Goal: Entertainment & Leisure: Consume media (video, audio)

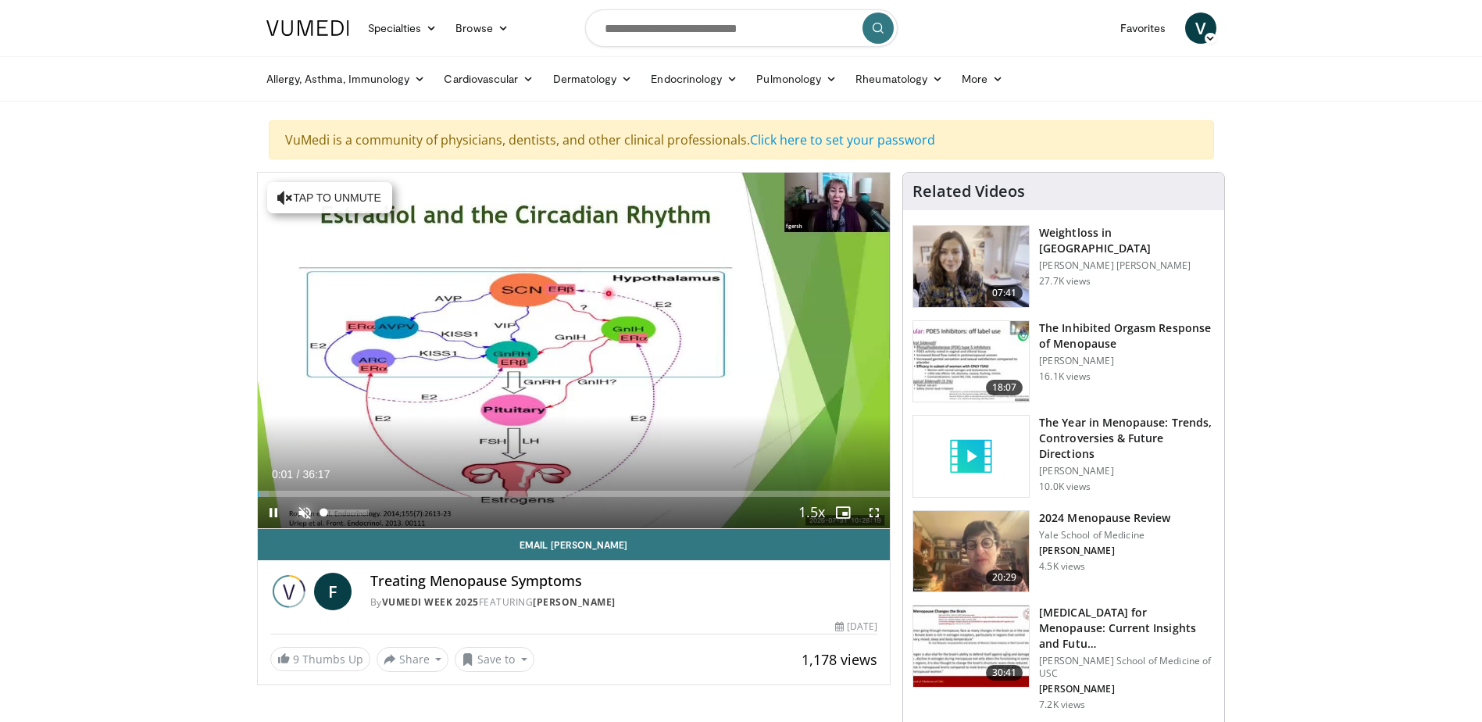
click at [302, 506] on span "Video Player" at bounding box center [304, 512] width 31 height 31
click at [331, 510] on div "14%" at bounding box center [346, 511] width 45 height 5
click at [346, 509] on div "49%" at bounding box center [346, 511] width 45 height 5
click at [354, 511] on video-js "**********" at bounding box center [574, 351] width 633 height 356
click at [346, 512] on div "49%" at bounding box center [346, 511] width 45 height 5
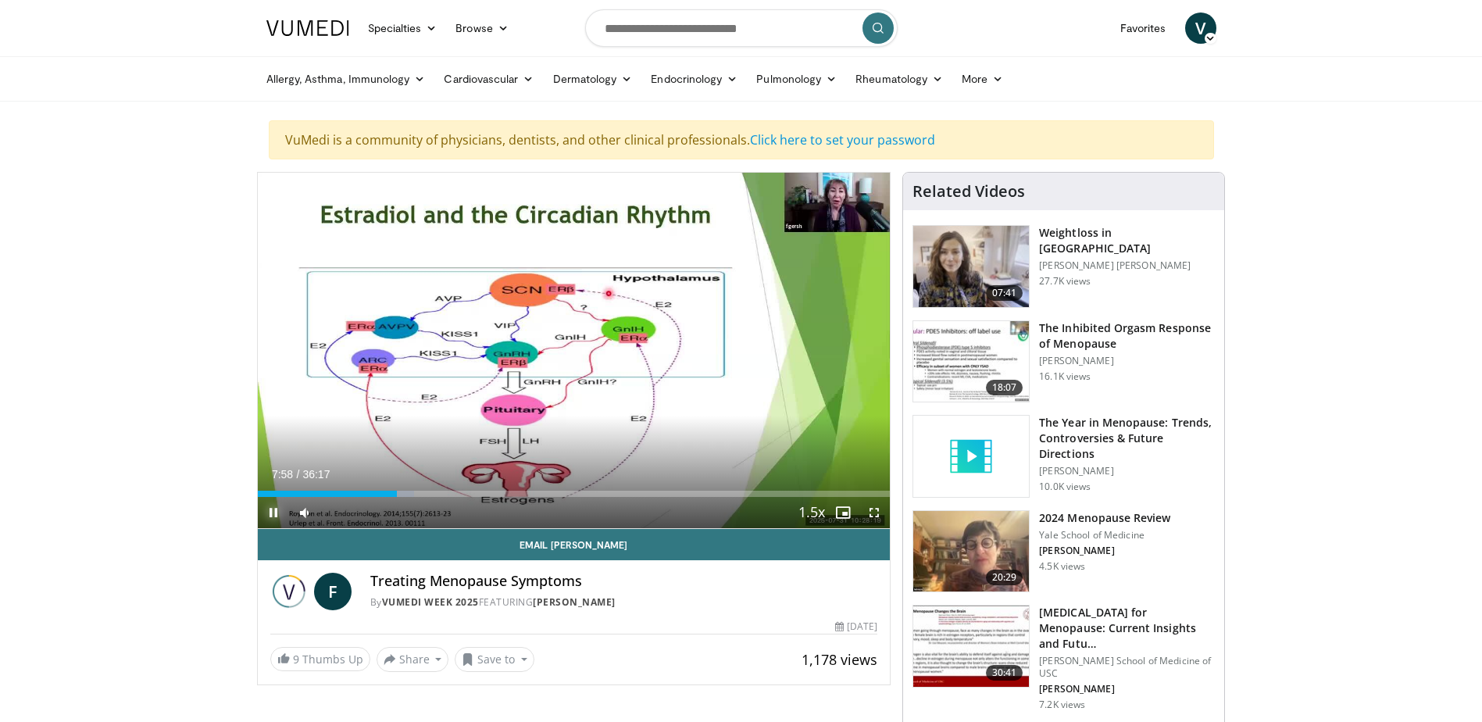
click at [276, 515] on span "Video Player" at bounding box center [273, 512] width 31 height 31
click at [869, 512] on span "Video Player" at bounding box center [874, 512] width 31 height 31
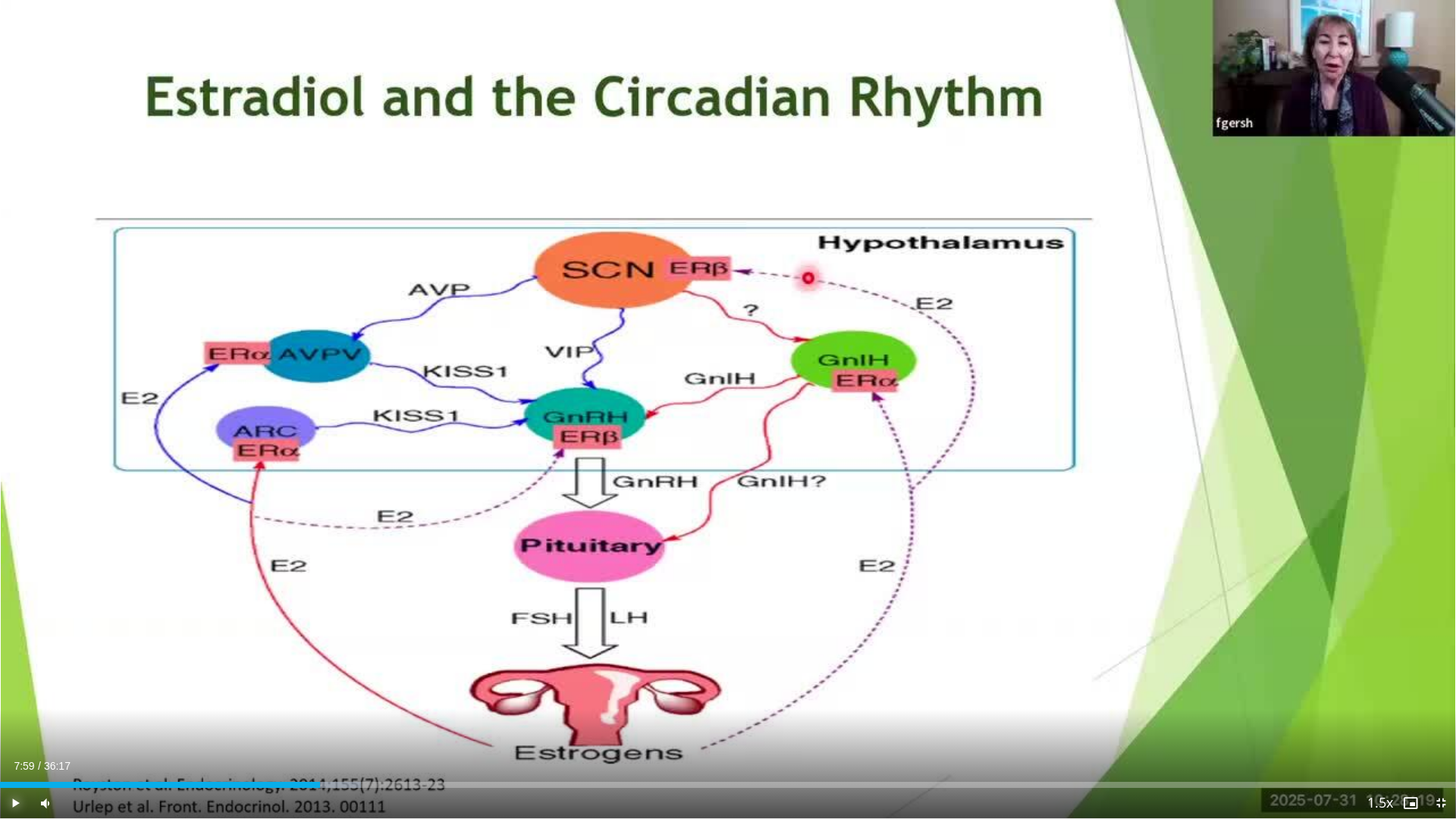
click at [20, 700] on span "Video Player" at bounding box center [15, 803] width 30 height 30
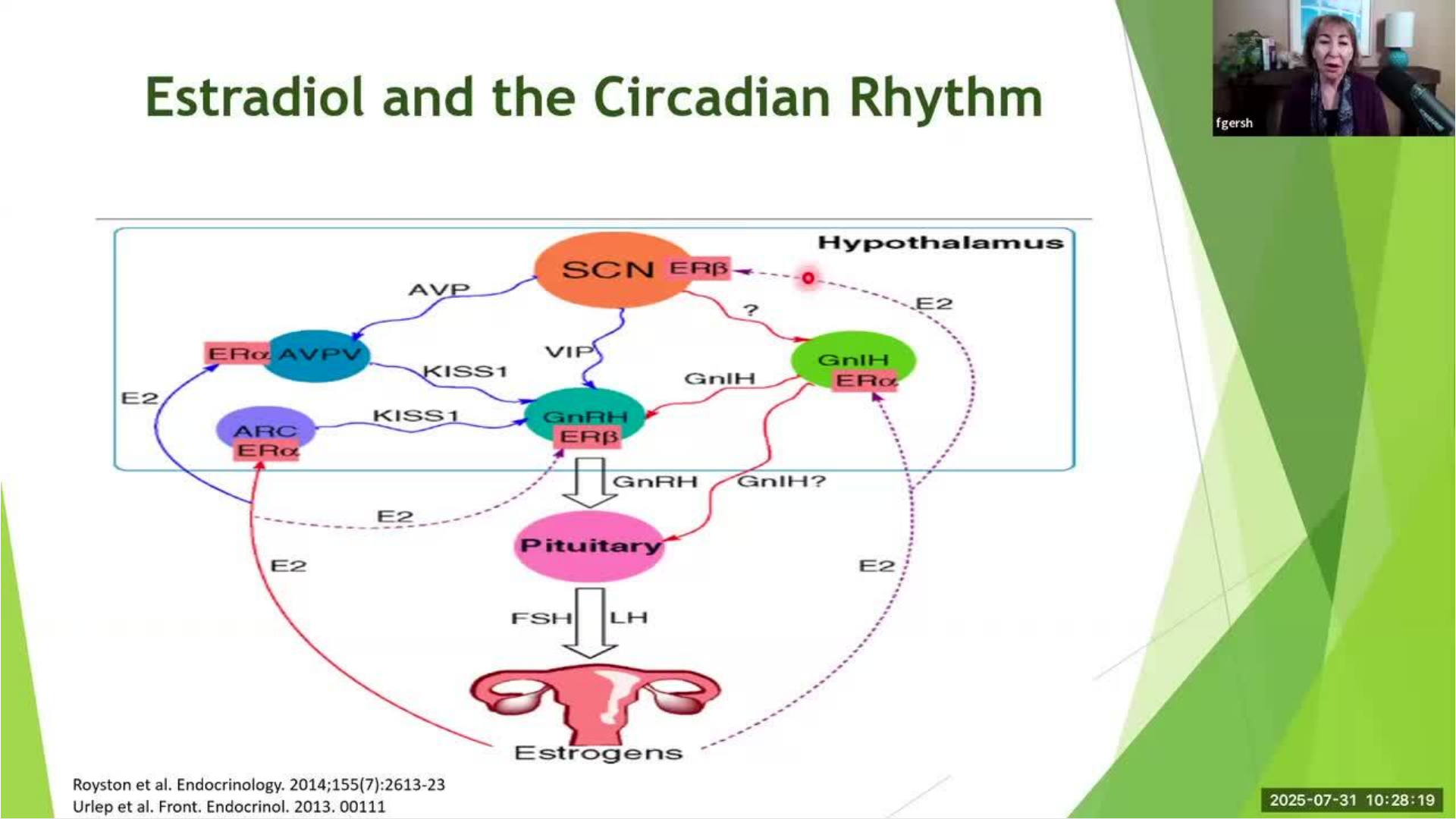
click at [1433, 700] on div "10 seconds Tap to unmute" at bounding box center [728, 409] width 1456 height 818
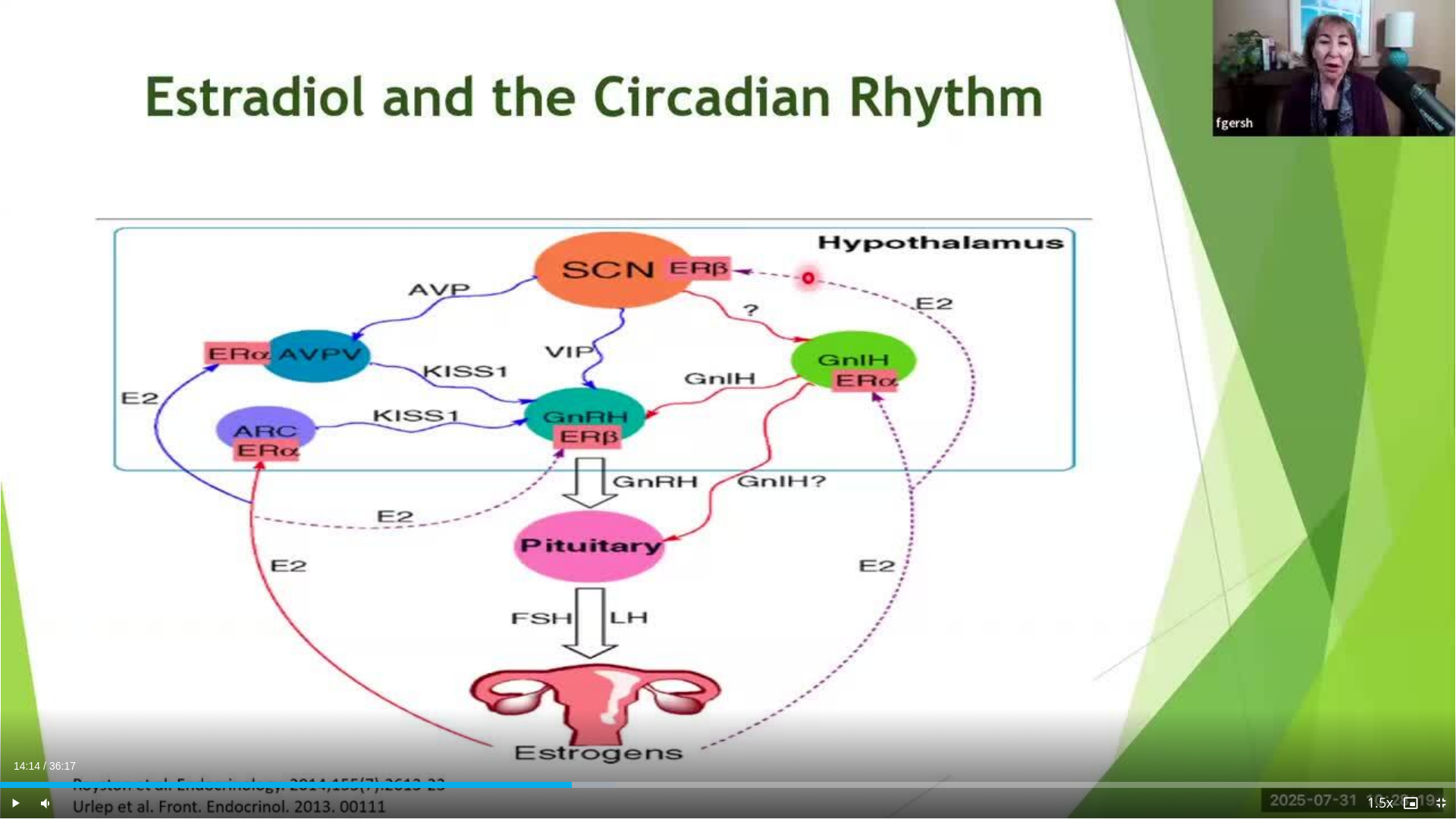
click at [1439, 700] on span "Video Player" at bounding box center [1440, 803] width 30 height 30
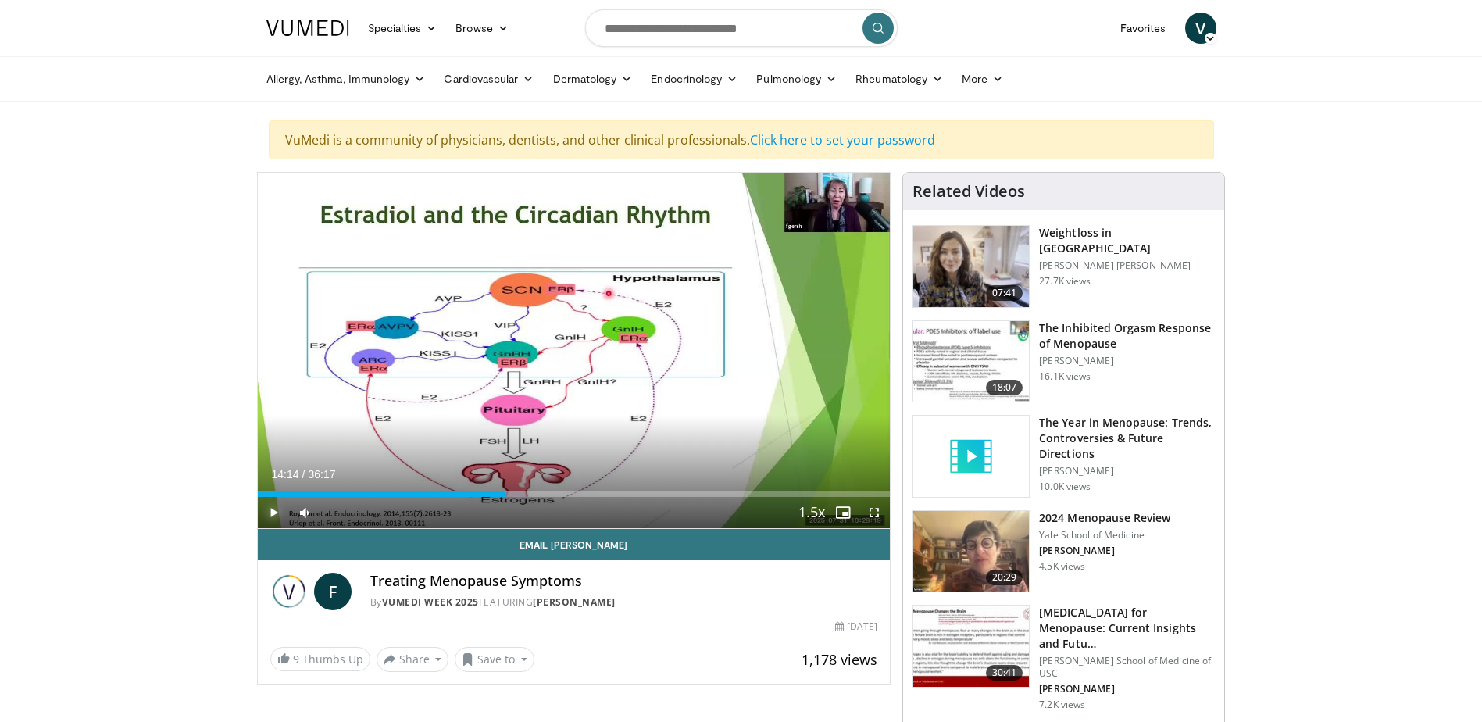
click at [275, 511] on span "Video Player" at bounding box center [273, 512] width 31 height 31
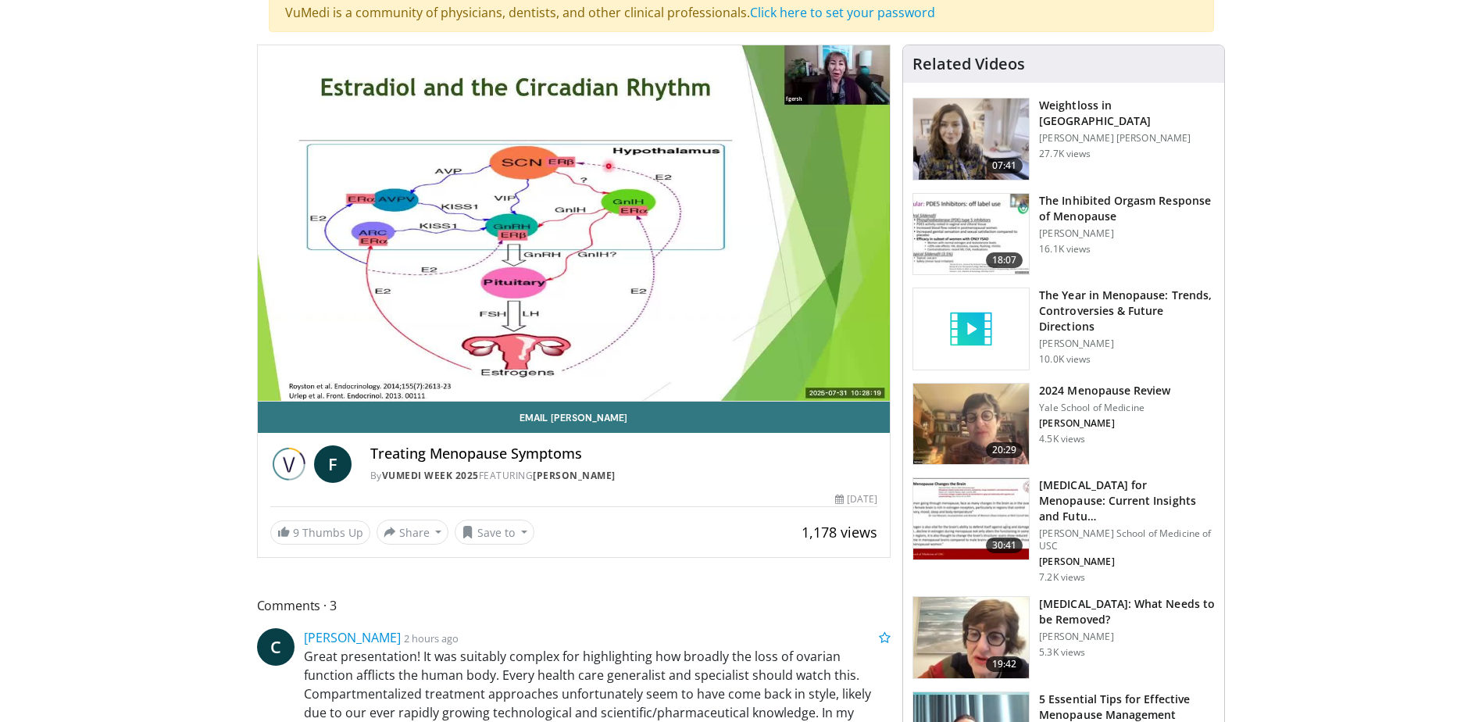
scroll to position [78, 0]
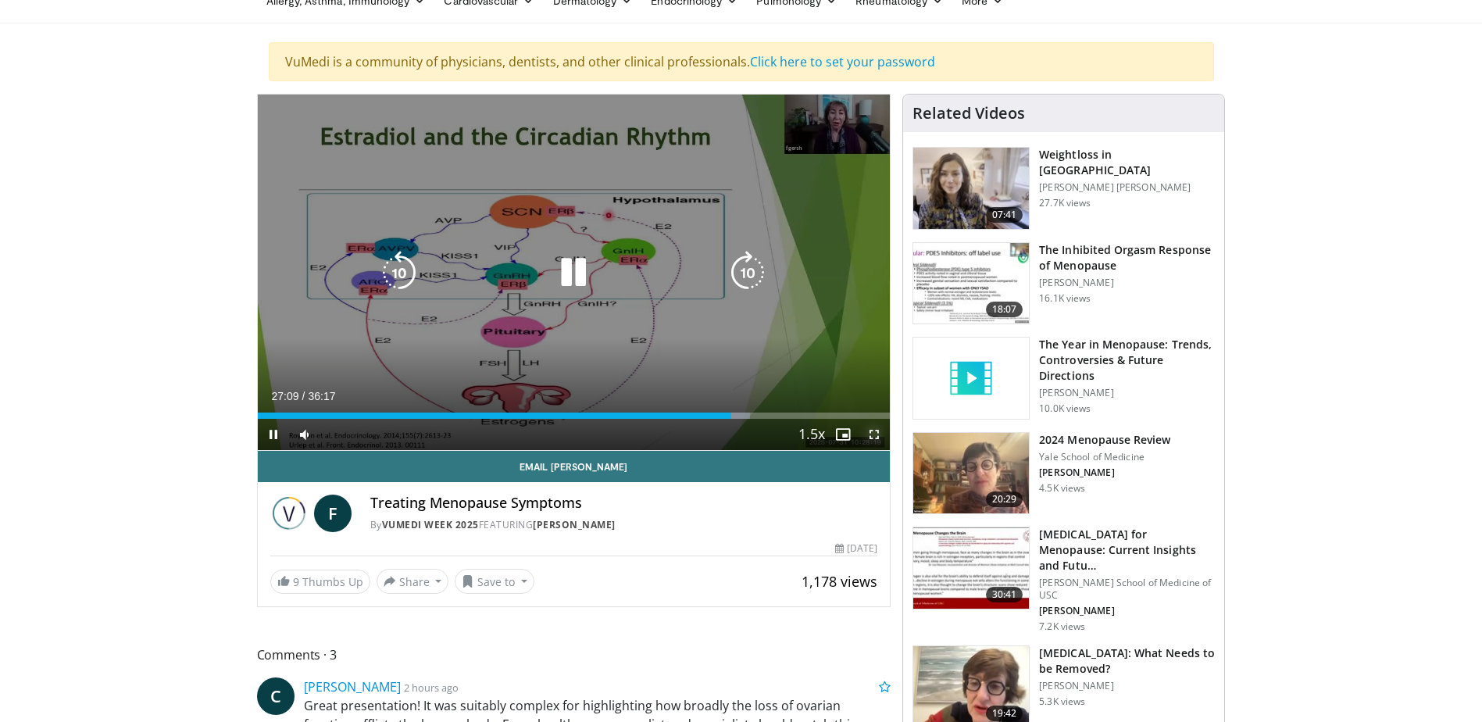
drag, startPoint x: 877, startPoint y: 431, endPoint x: 881, endPoint y: 512, distance: 81.3
click at [877, 431] on span "Video Player" at bounding box center [874, 434] width 31 height 31
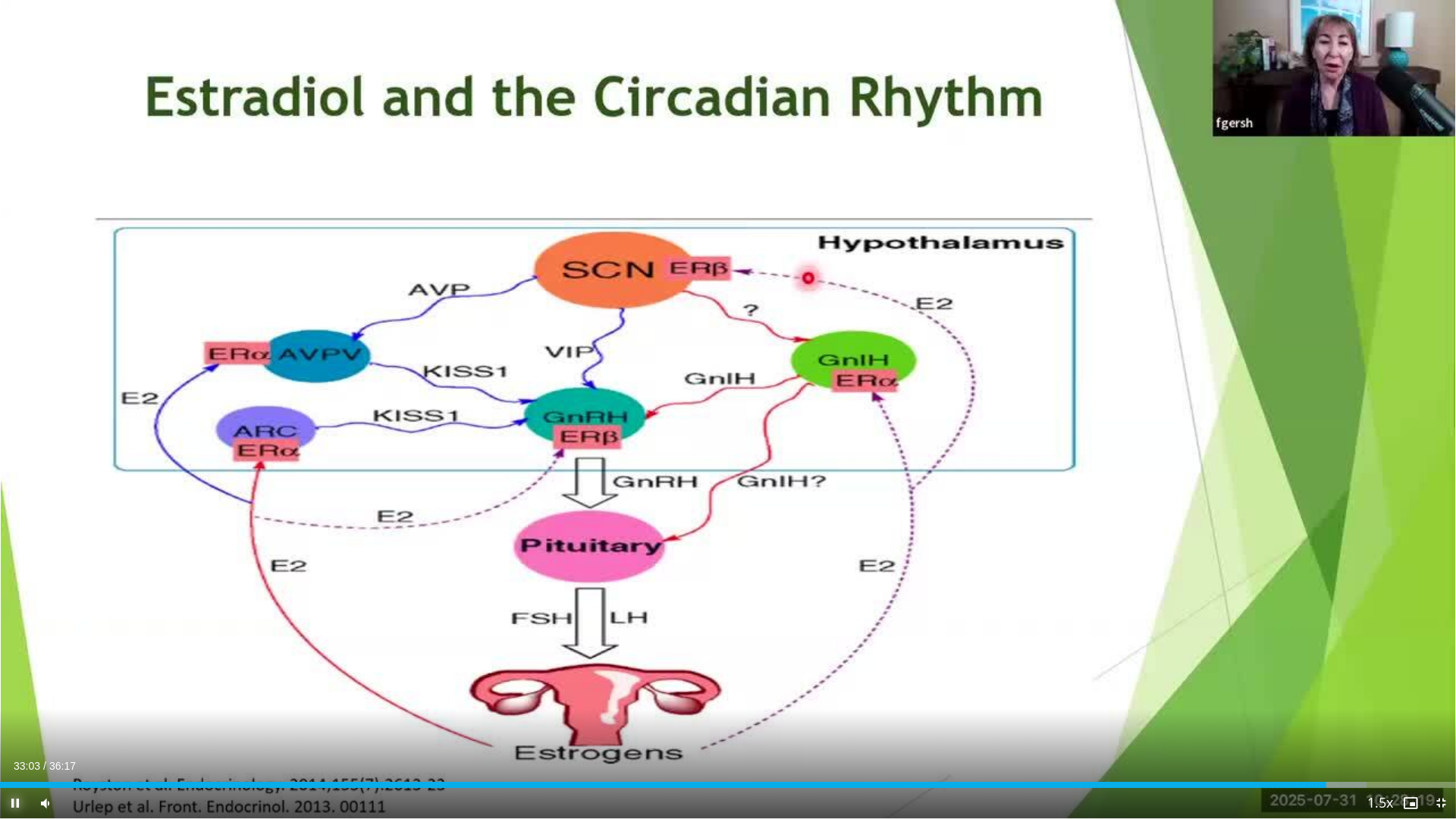
click at [10, 700] on span "Video Player" at bounding box center [15, 803] width 30 height 30
click at [1439, 700] on video-js "**********" at bounding box center [728, 410] width 1456 height 819
click at [1441, 700] on span "Video Player" at bounding box center [1440, 803] width 30 height 30
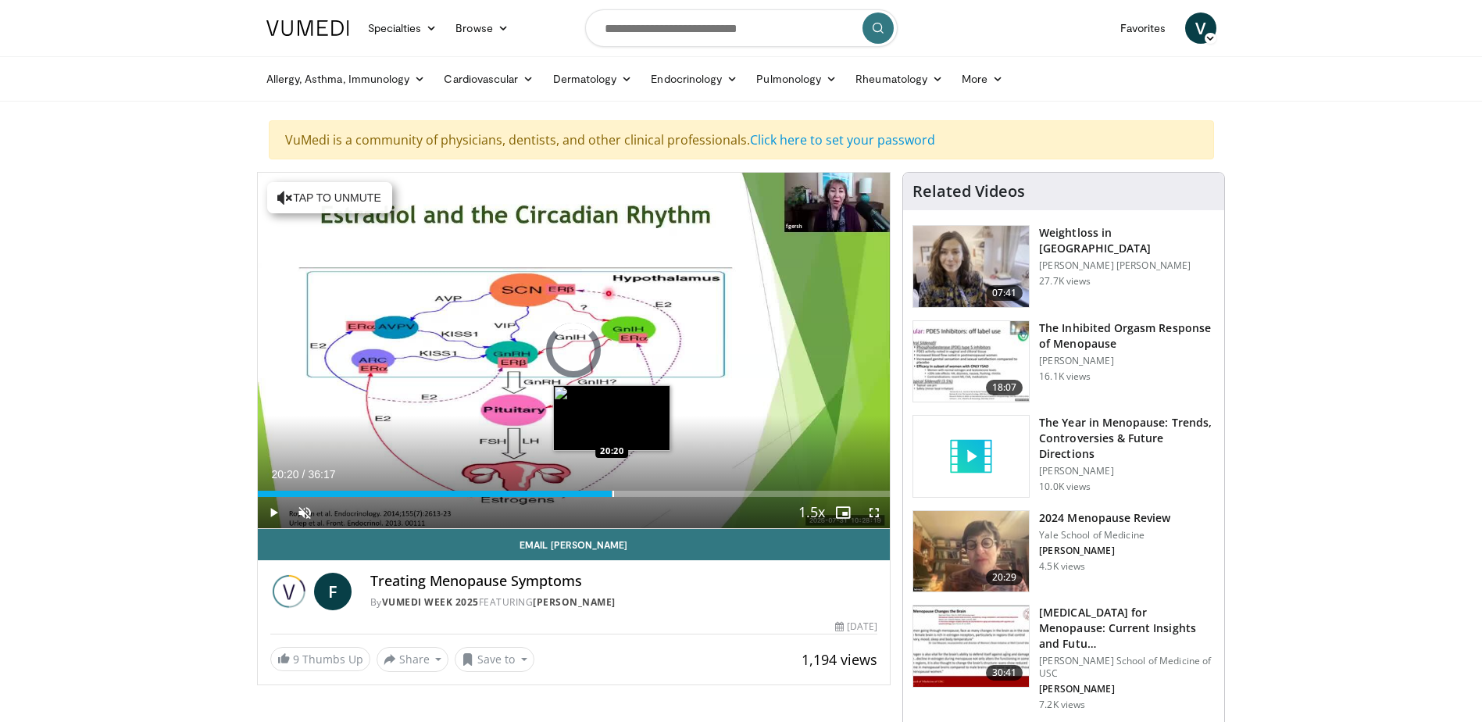
click at [612, 488] on div "Loaded : 1.82% 20:20 20:20" at bounding box center [574, 489] width 633 height 15
click at [725, 499] on div "Current Time 20:21 / Duration 36:17 Pause Skip Backward Skip Forward Unmute Loa…" at bounding box center [574, 512] width 633 height 31
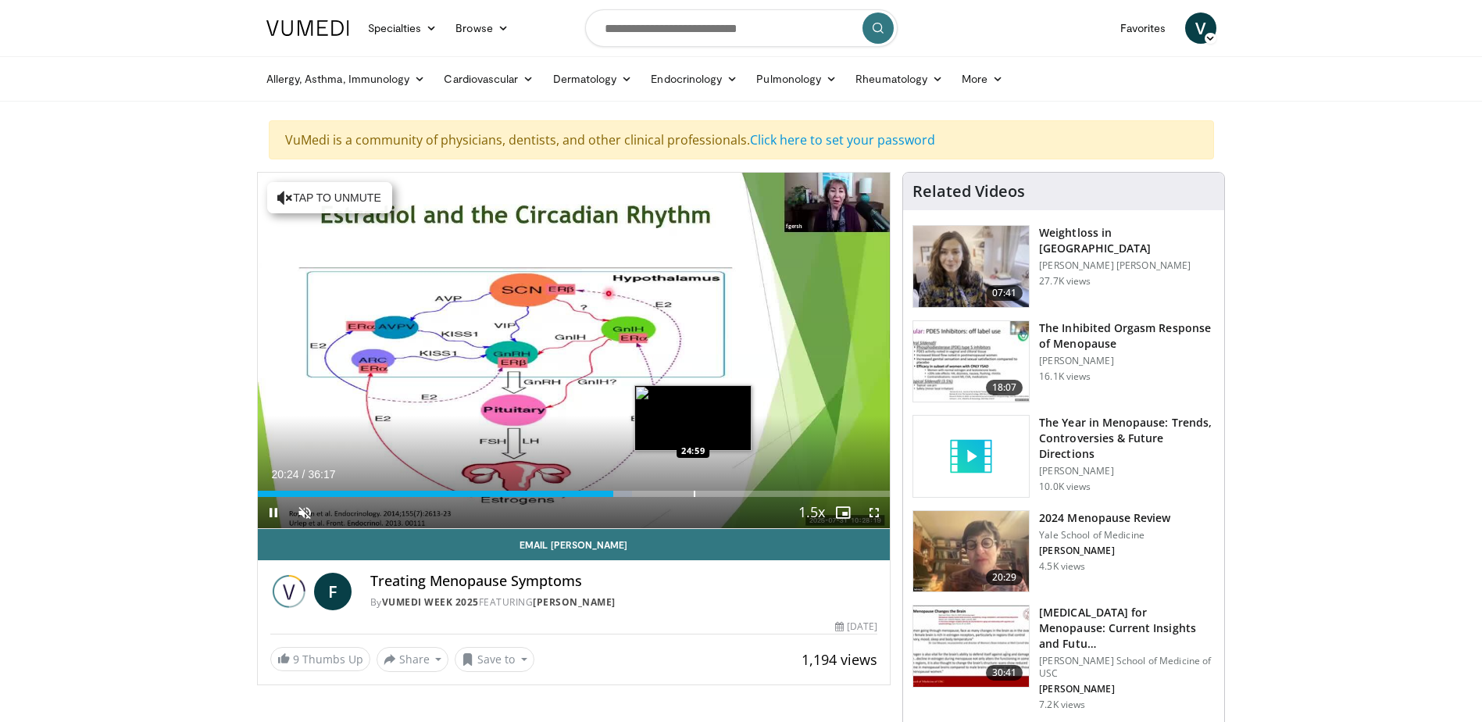
click at [694, 492] on div "Progress Bar" at bounding box center [695, 494] width 2 height 6
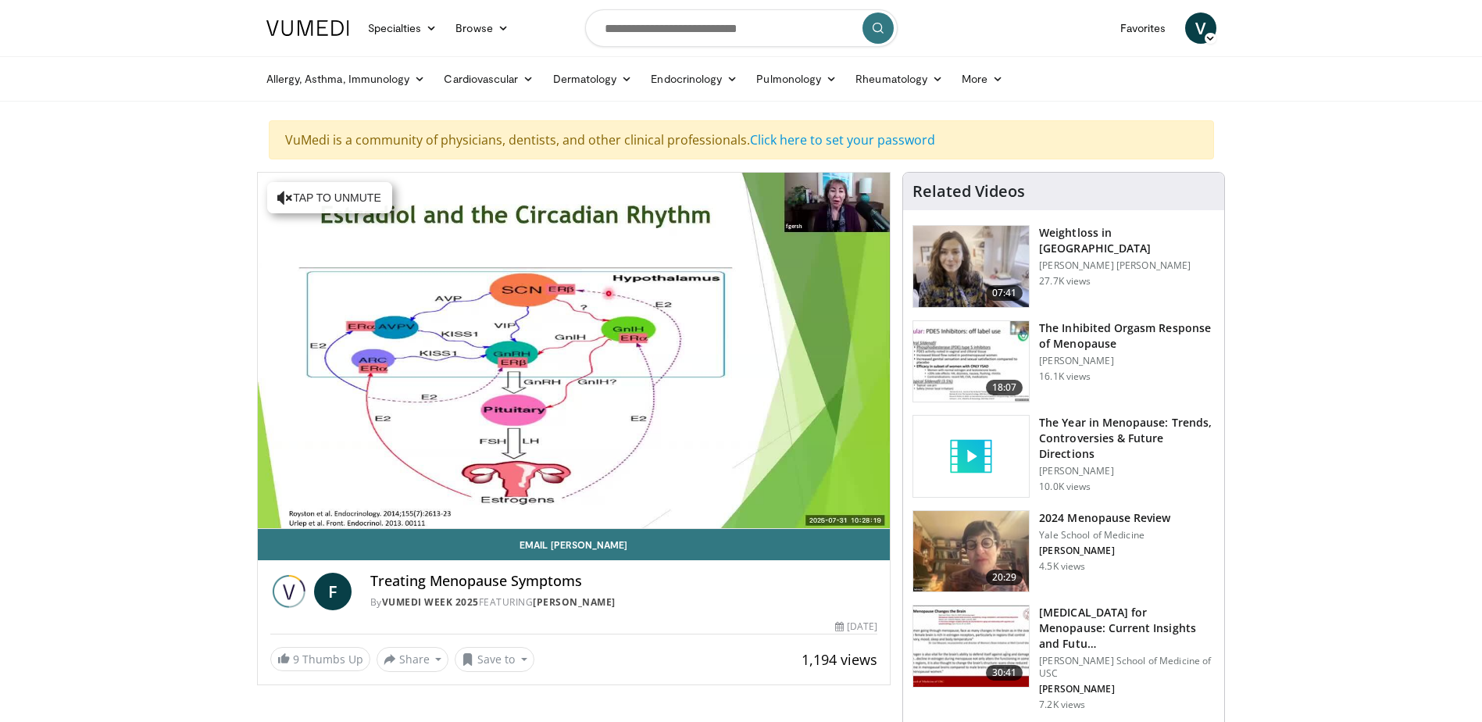
click at [745, 495] on div "10 seconds Tap to unmute" at bounding box center [574, 351] width 633 height 356
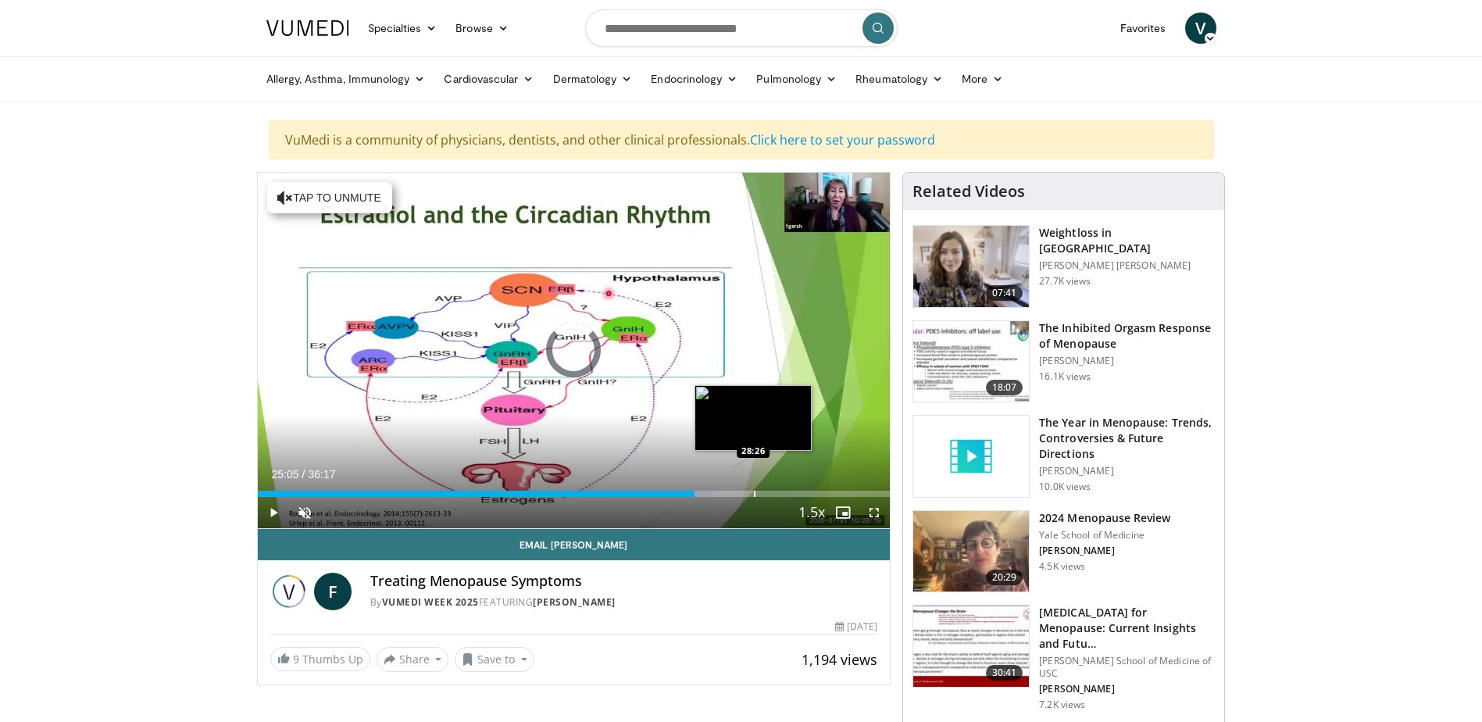
click at [754, 495] on div "Progress Bar" at bounding box center [755, 494] width 2 height 6
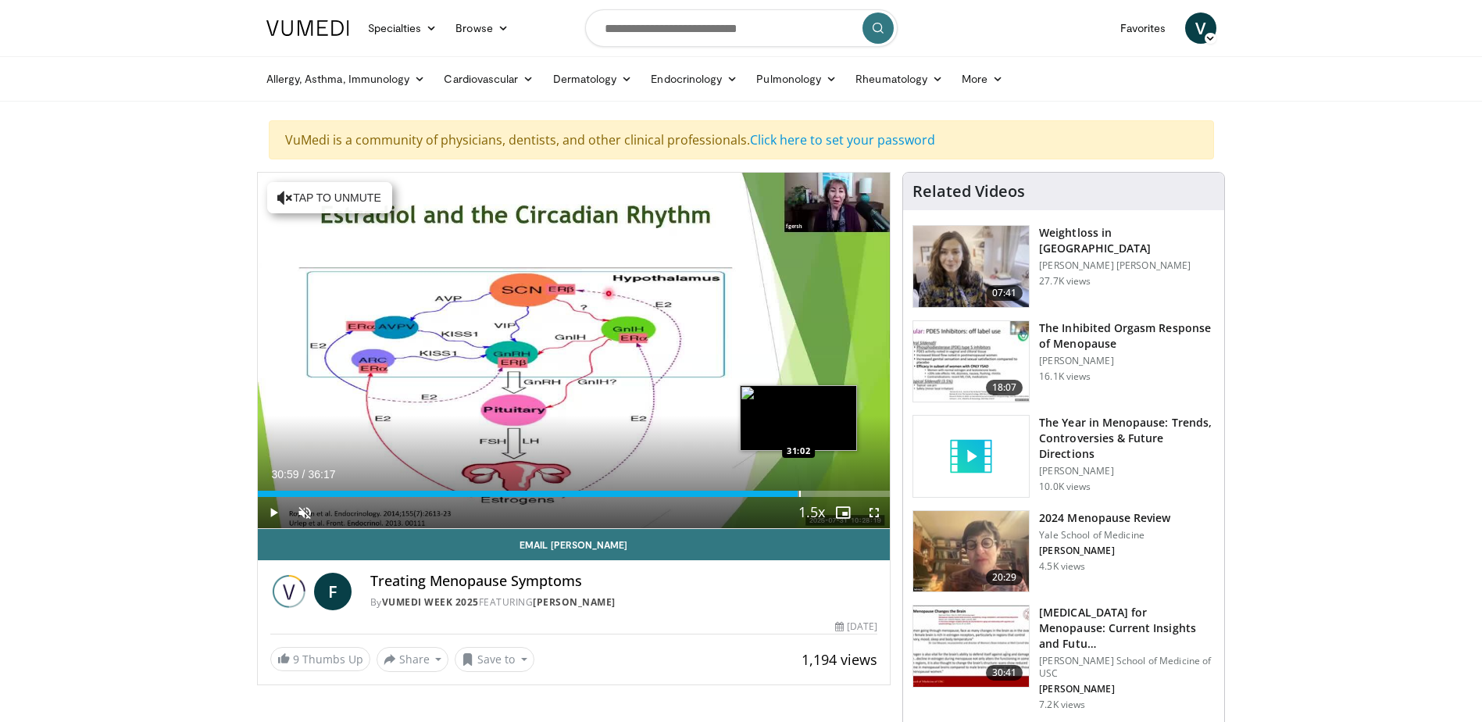
click at [799, 494] on div "Progress Bar" at bounding box center [800, 494] width 2 height 6
click at [816, 492] on div "Progress Bar" at bounding box center [817, 494] width 2 height 6
click at [842, 493] on div "Progress Bar" at bounding box center [843, 494] width 2 height 6
click at [856, 491] on div "Progress Bar" at bounding box center [857, 494] width 2 height 6
click at [862, 491] on div "Progress Bar" at bounding box center [863, 494] width 2 height 6
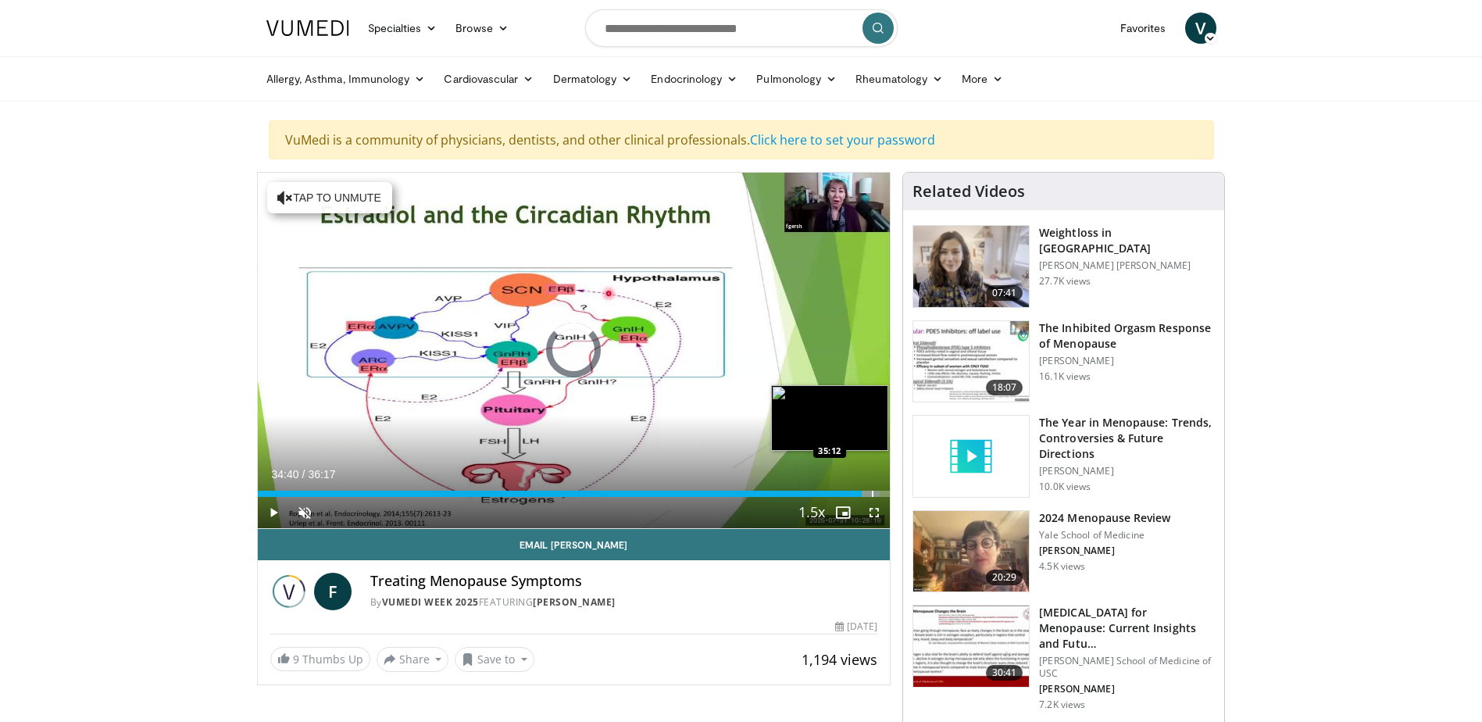
click at [872, 495] on div "Progress Bar" at bounding box center [873, 494] width 2 height 6
click at [270, 513] on span "Video Player" at bounding box center [273, 512] width 31 height 31
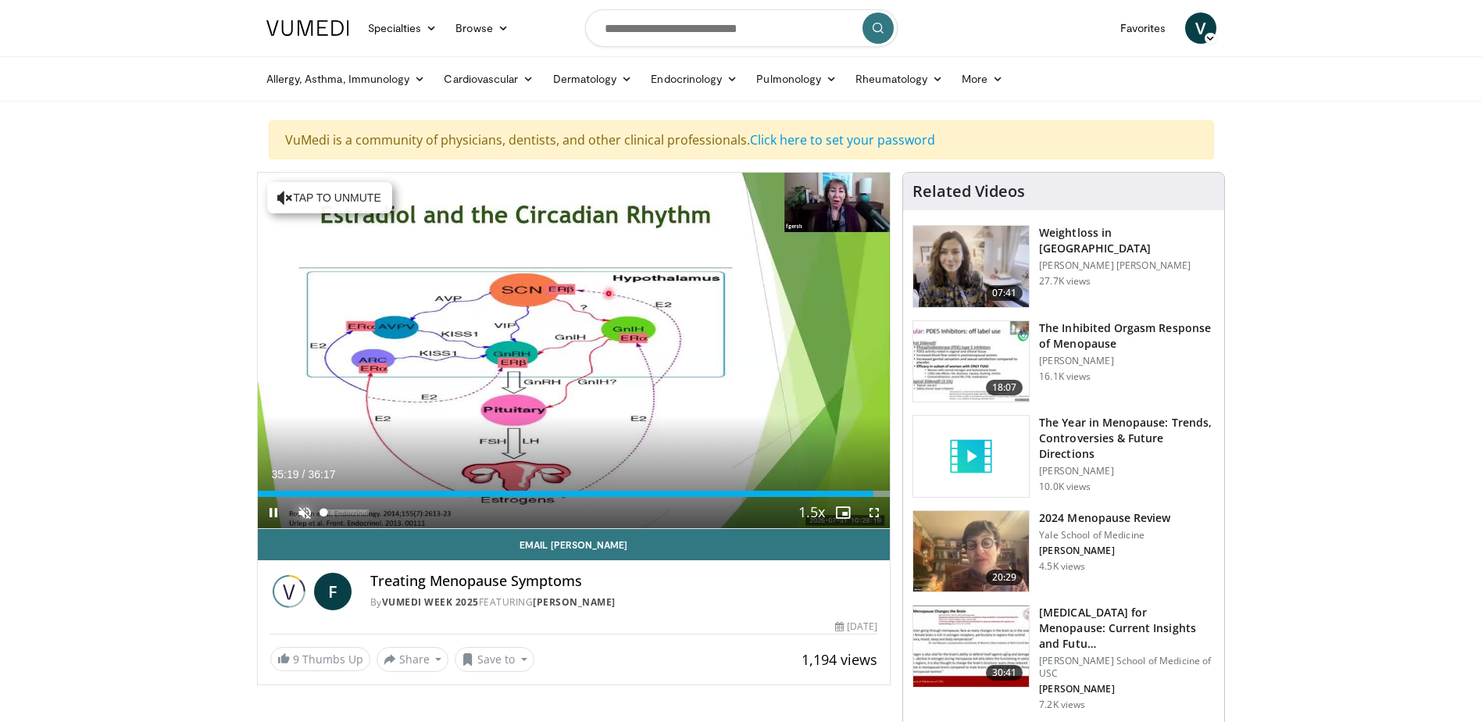
click at [302, 506] on span "Video Player" at bounding box center [304, 512] width 31 height 31
click at [276, 509] on span "Video Player" at bounding box center [273, 512] width 31 height 31
